Goal: Information Seeking & Learning: Compare options

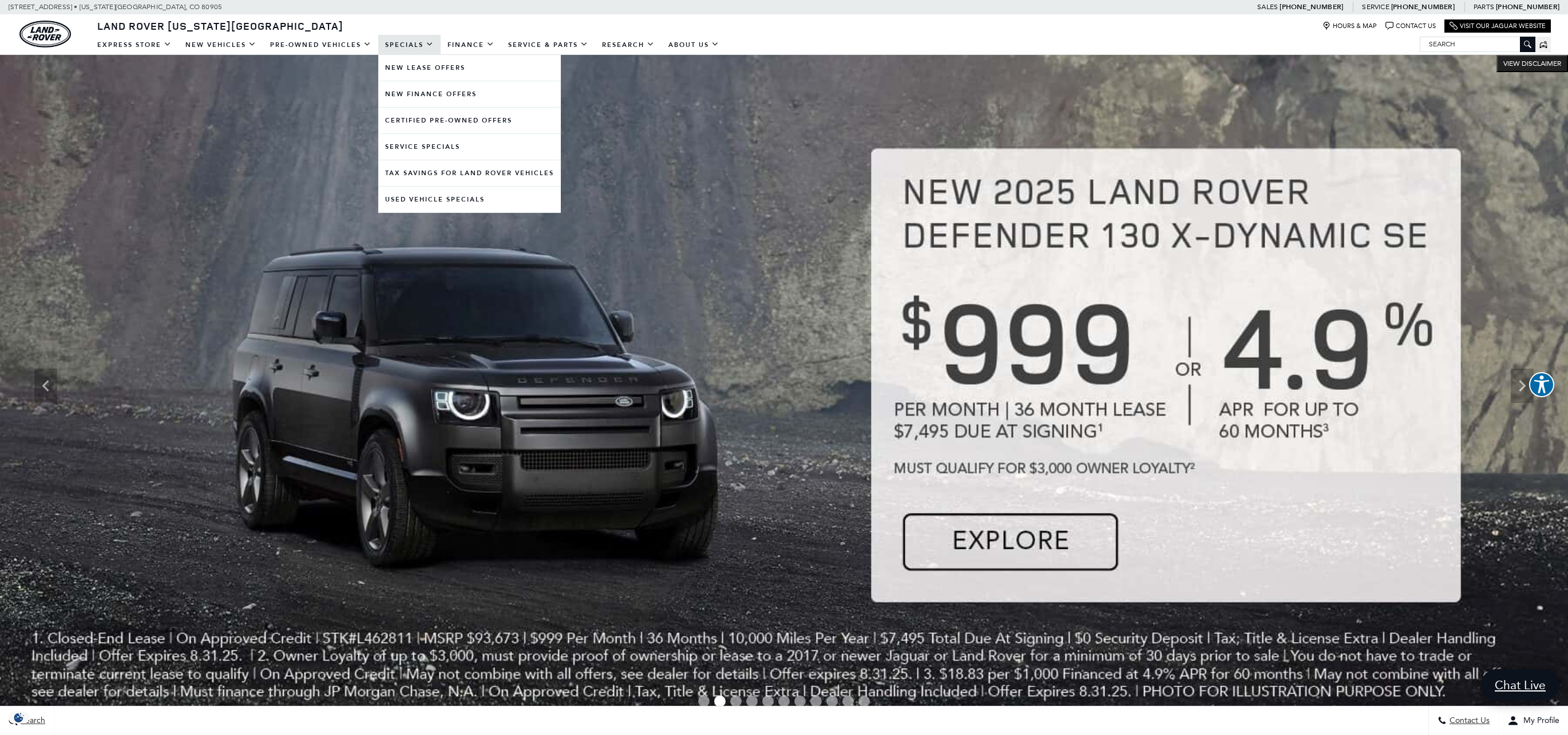
click at [422, 43] on link "Specials" at bounding box center [409, 45] width 62 height 20
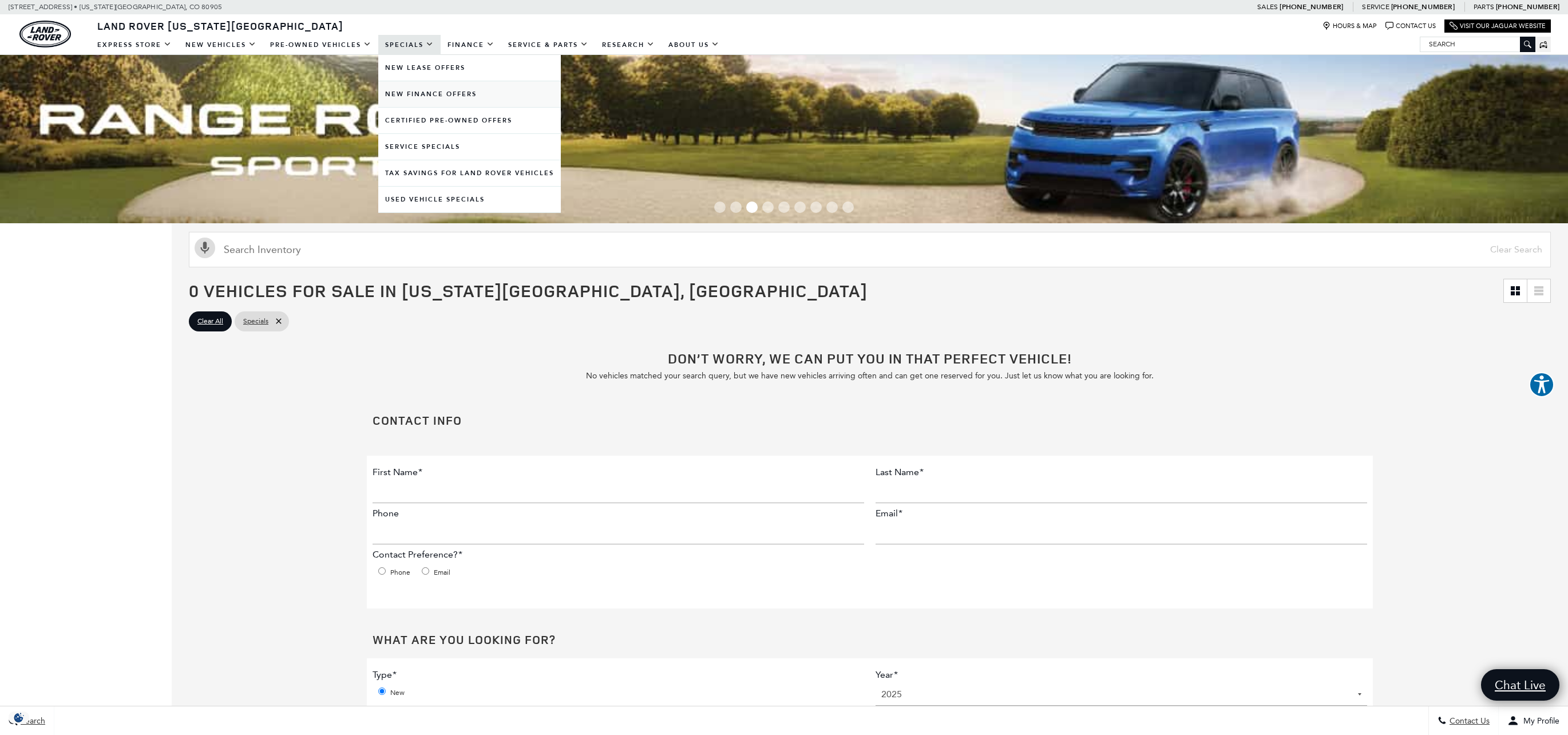
click at [441, 94] on link "New Finance Offers" at bounding box center [469, 94] width 182 height 26
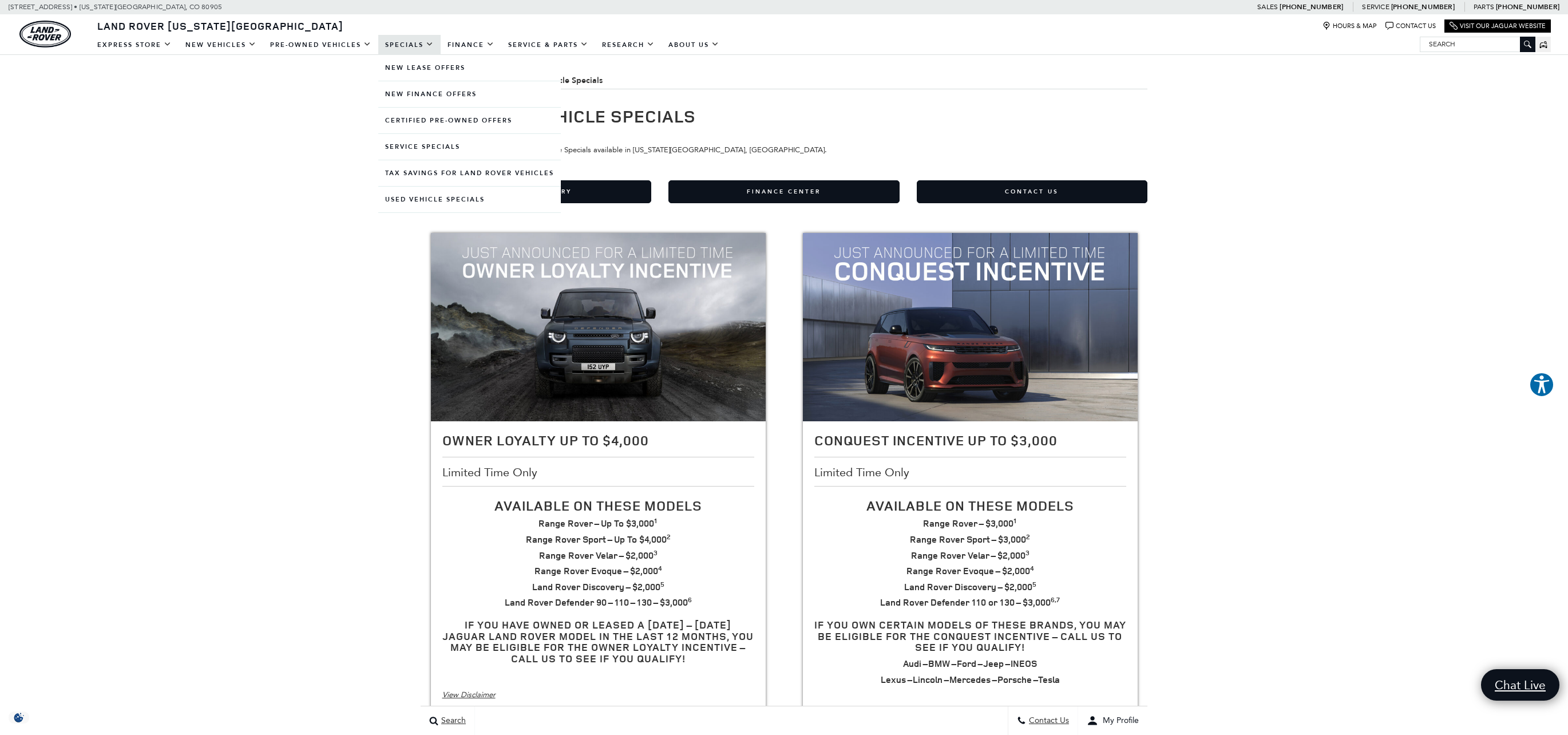
click at [411, 53] on link "Specials" at bounding box center [409, 45] width 62 height 20
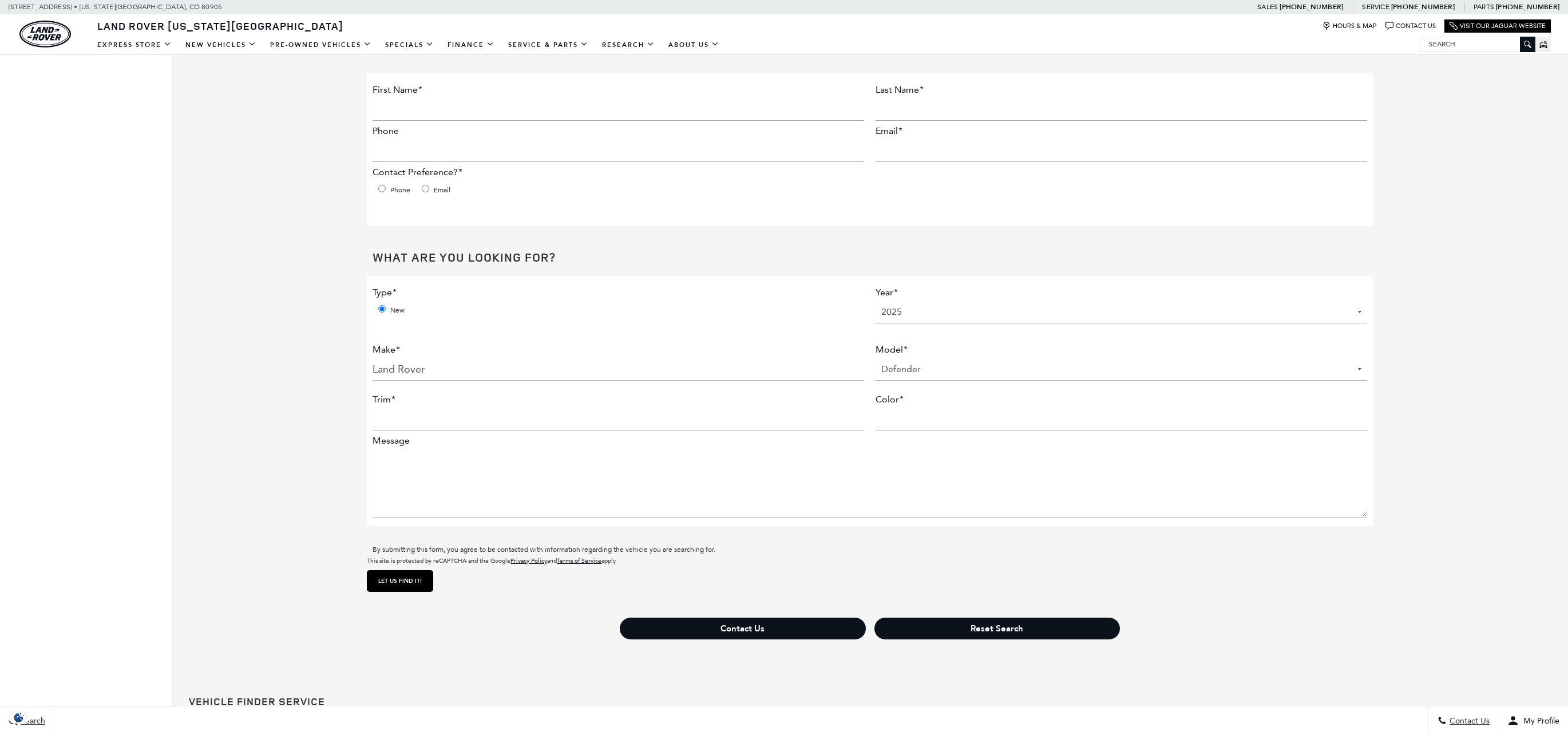
scroll to position [11, 0]
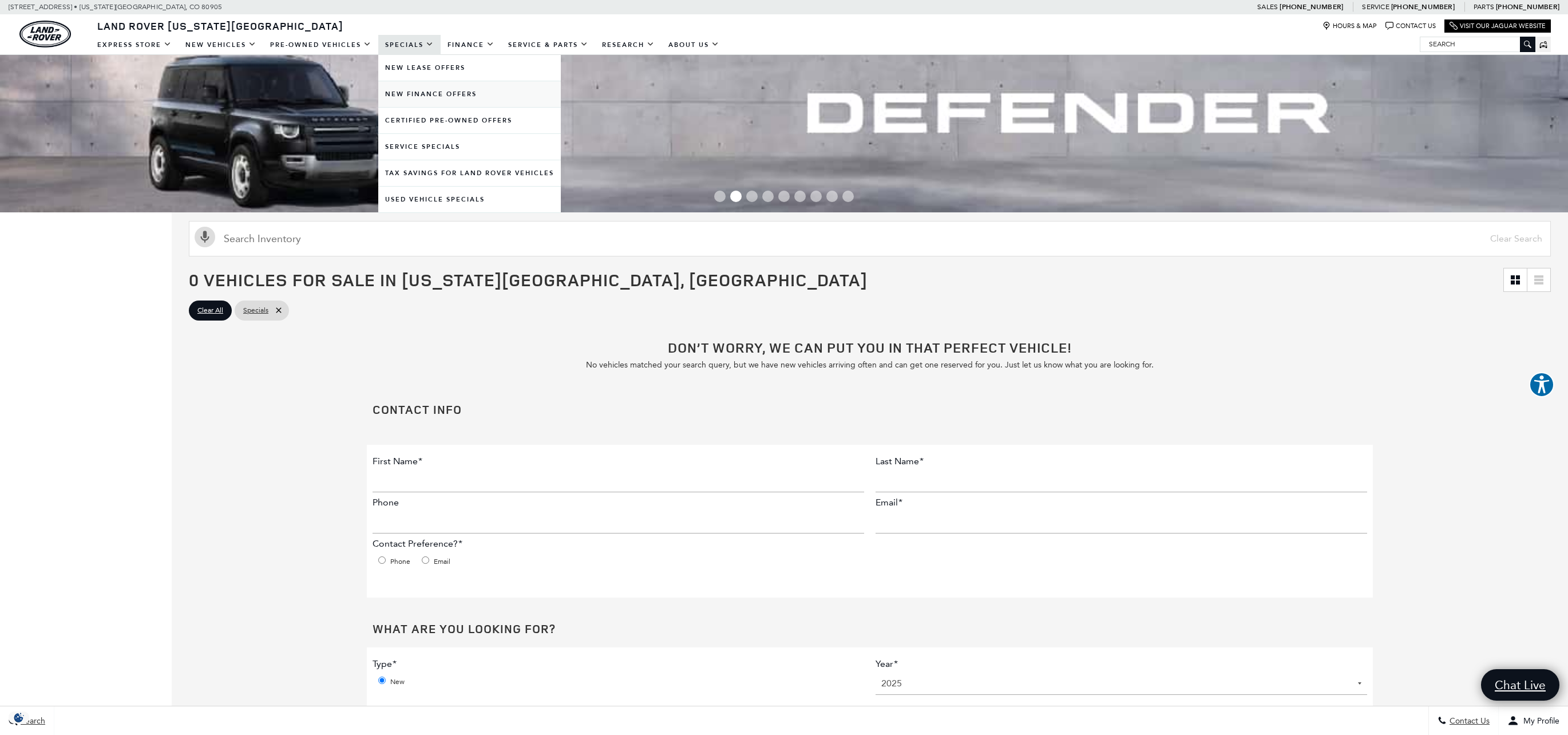
click at [431, 99] on link "New Finance Offers" at bounding box center [469, 94] width 182 height 26
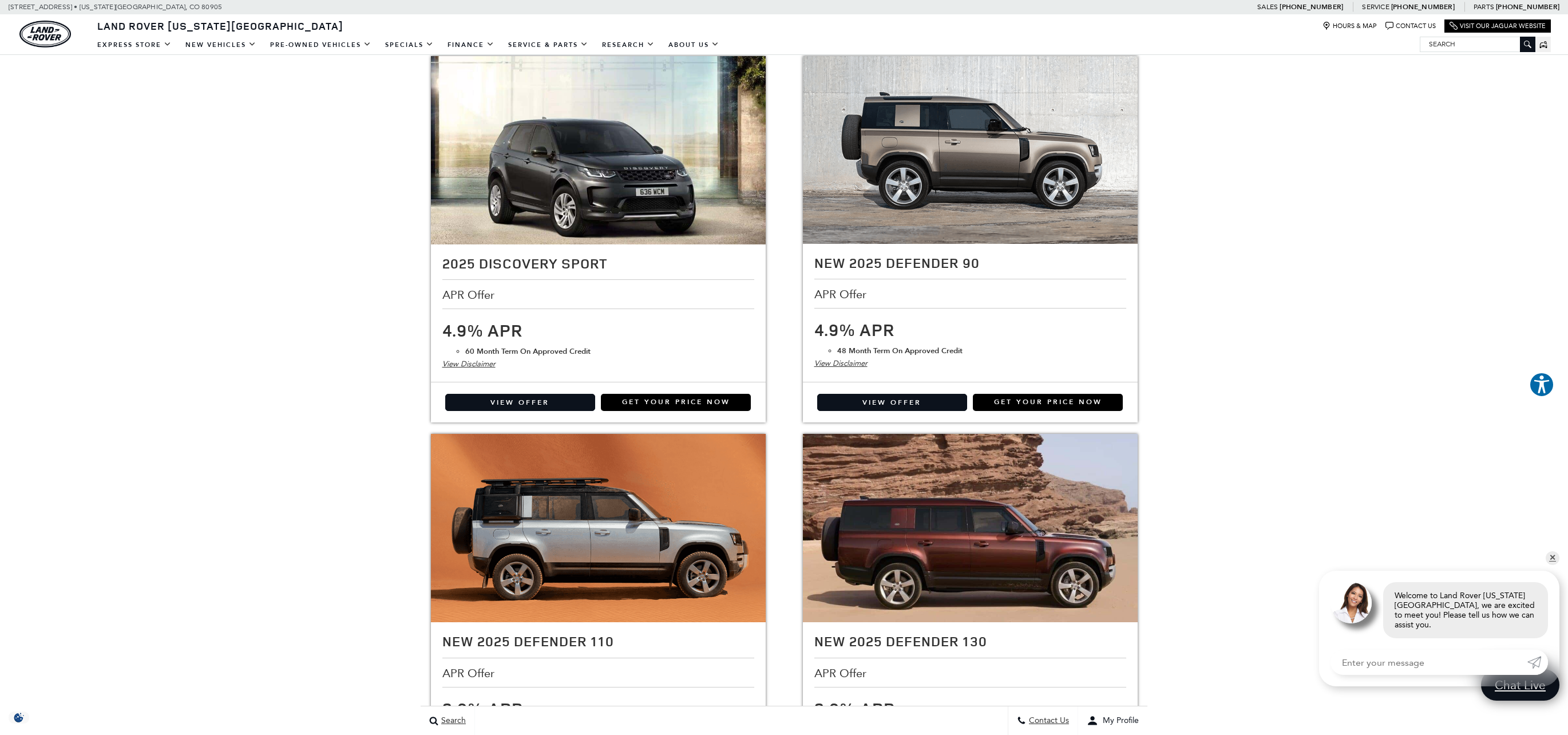
scroll to position [326, 0]
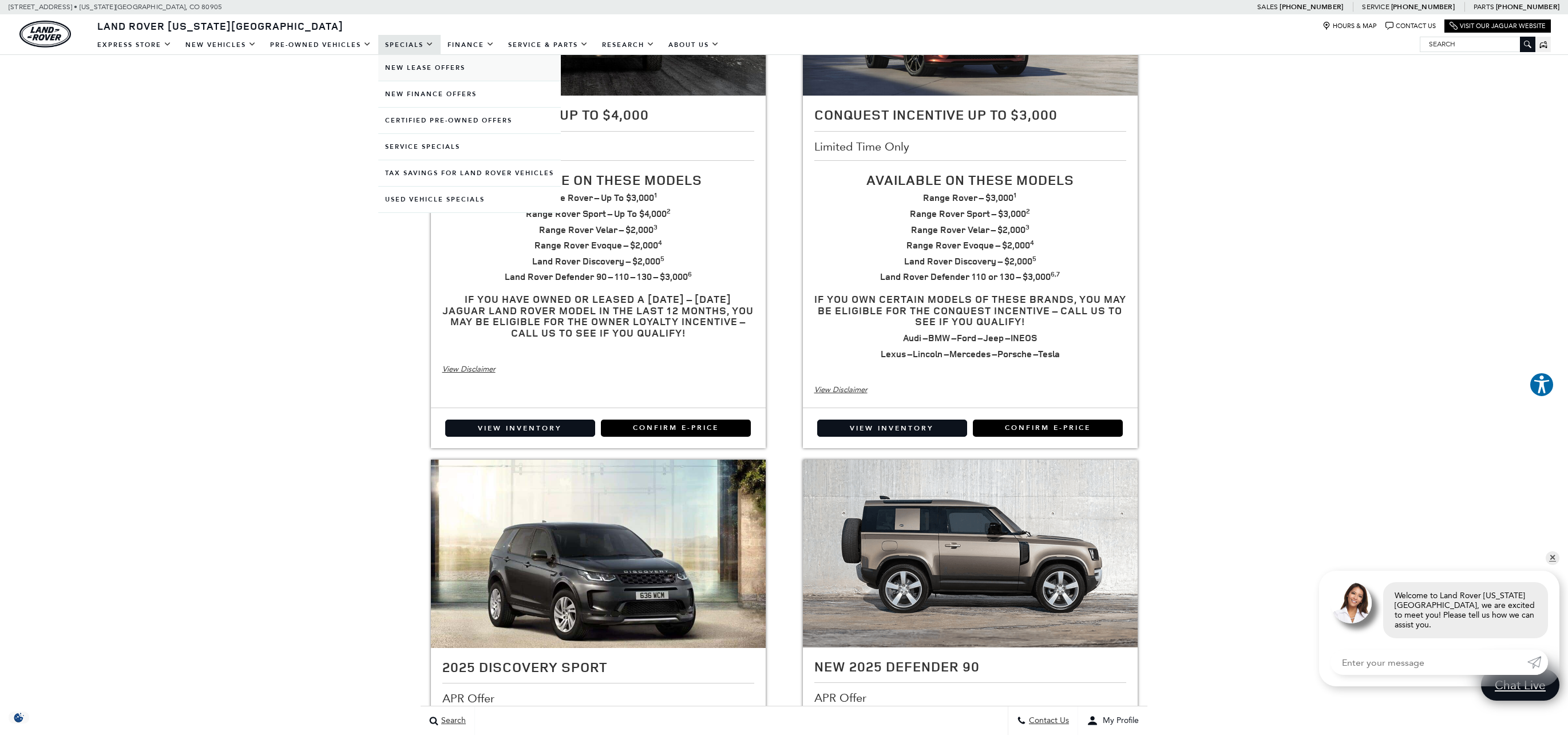
click at [413, 70] on link "New Lease Offers" at bounding box center [469, 68] width 182 height 26
